Goal: Transaction & Acquisition: Purchase product/service

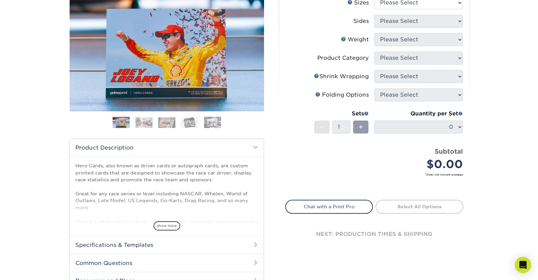
scroll to position [21, 0]
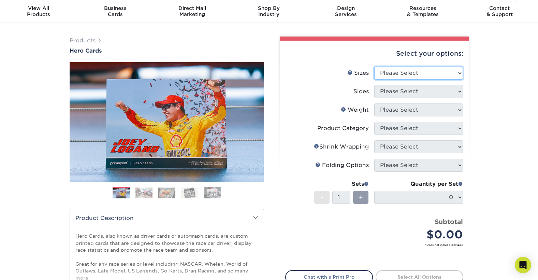
click at [388, 75] on select "Please Select 1.5" x 7" 4" x 6" 5" x 7" 6" x 8" 6" x 8.5" 6" x 9" 7" x 8.5" 7.5…" at bounding box center [418, 72] width 89 height 13
select select "1.50x7.00"
click at [374, 66] on select "Please Select 1.5" x 7" 4" x 6" 5" x 7" 6" x 8" 6" x 8.5" 6" x 9" 7" x 8.5" 7.5…" at bounding box center [418, 72] width 89 height 13
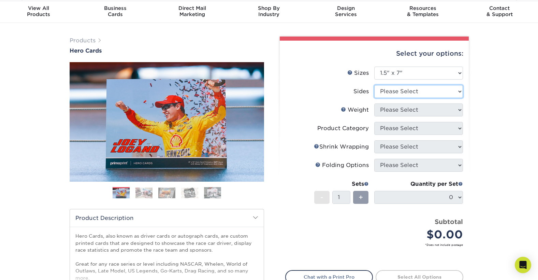
click at [389, 89] on select "Please Select Print Both Sides Print Front Only" at bounding box center [418, 91] width 89 height 13
select select "32d3c223-f82c-492b-b915-ba065a00862f"
click at [374, 85] on select "Please Select Print Both Sides Print Front Only" at bounding box center [418, 91] width 89 height 13
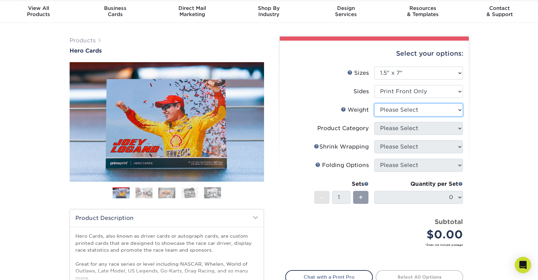
click at [403, 112] on select "Please Select 16PT 14PT" at bounding box center [418, 109] width 89 height 13
select select "16PT"
click at [374, 103] on select "Please Select 16PT 14PT" at bounding box center [418, 109] width 89 height 13
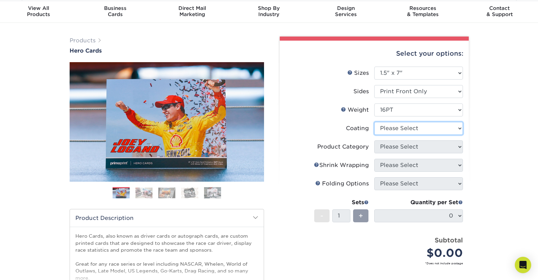
click at [403, 129] on select at bounding box center [418, 128] width 89 height 13
select select "121bb7b5-3b4d-429f-bd8d-bbf80e953313"
click at [374, 122] on select at bounding box center [418, 128] width 89 height 13
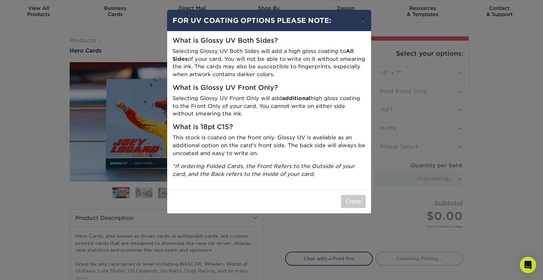
click at [362, 19] on button "×" at bounding box center [363, 19] width 16 height 19
